Goal: Information Seeking & Learning: Learn about a topic

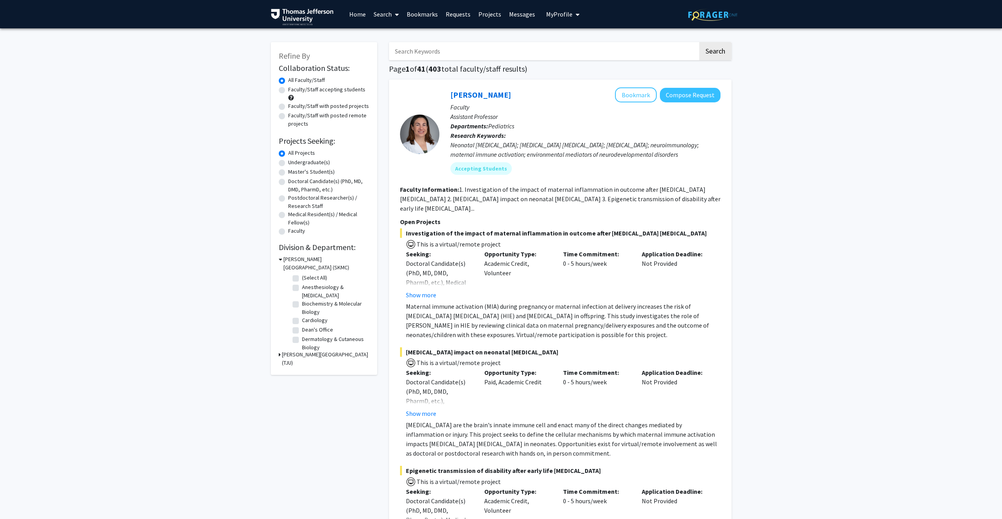
click at [465, 53] on input "Search Keywords" at bounding box center [543, 51] width 309 height 18
click at [710, 52] on button "Search" at bounding box center [715, 51] width 32 height 18
click at [440, 53] on input "Search Keywords" at bounding box center [543, 51] width 309 height 18
type input "artificial intelligence"
click at [699, 42] on button "Search" at bounding box center [715, 51] width 32 height 18
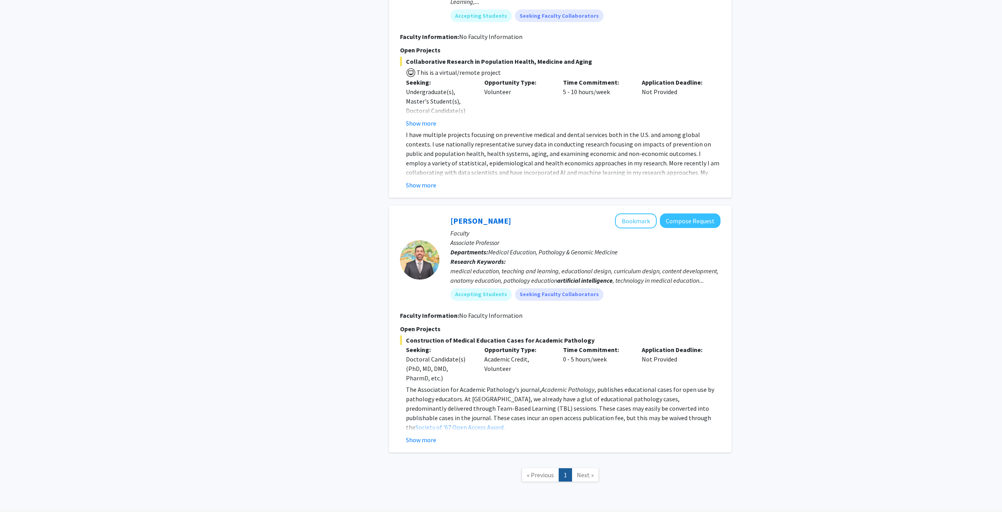
scroll to position [600, 0]
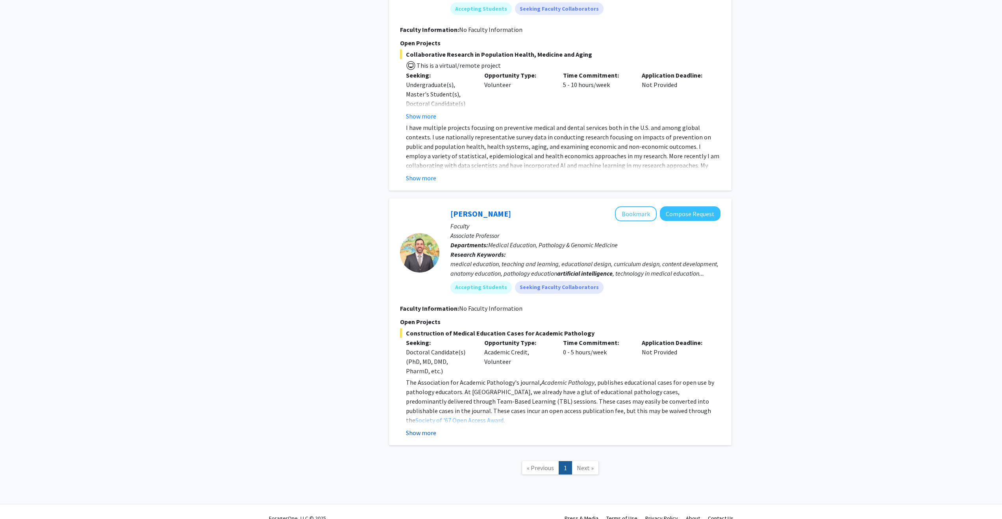
click at [412, 428] on button "Show more" at bounding box center [421, 432] width 30 height 9
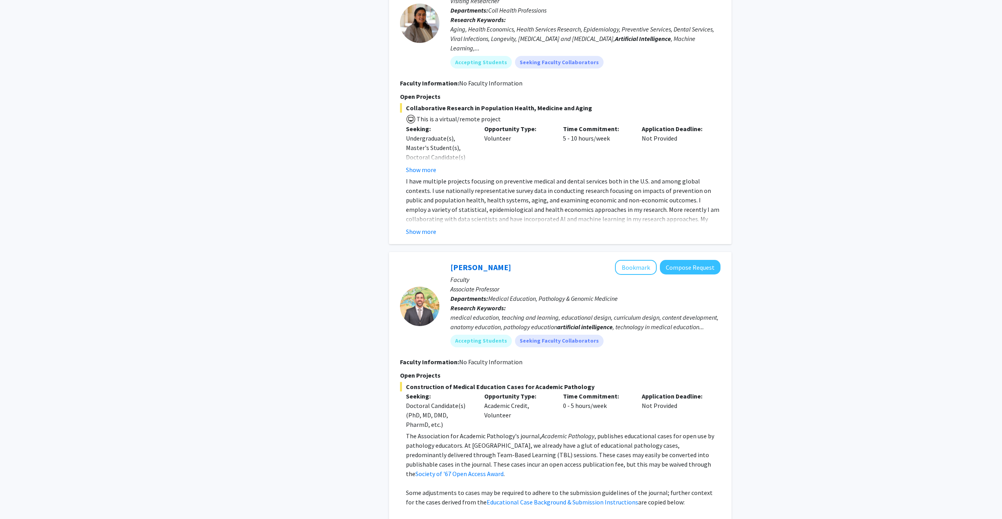
scroll to position [152, 0]
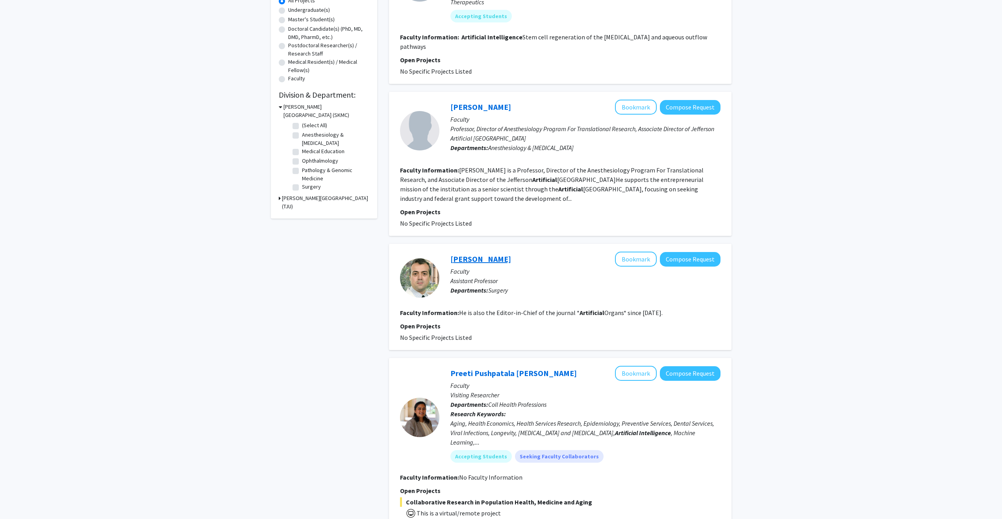
click at [453, 260] on link "[PERSON_NAME]" at bounding box center [480, 259] width 61 height 10
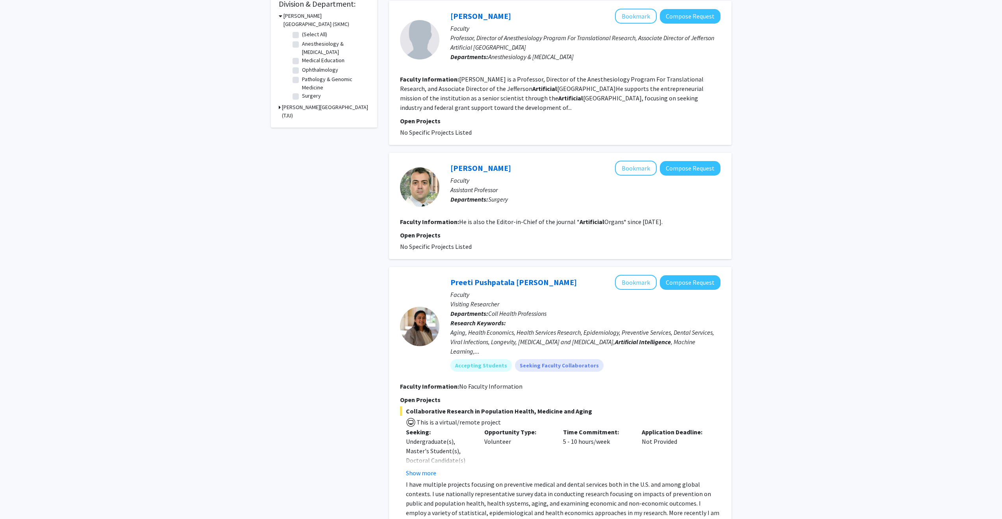
scroll to position [230, 0]
